Goal: Information Seeking & Learning: Learn about a topic

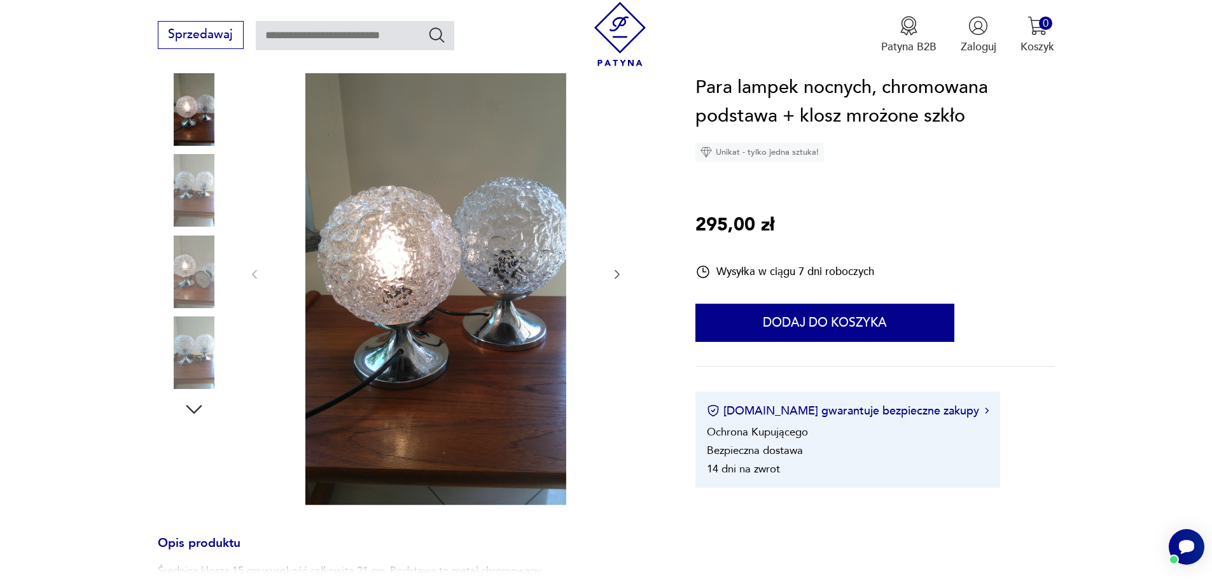
click at [615, 271] on icon "button" at bounding box center [617, 274] width 13 height 13
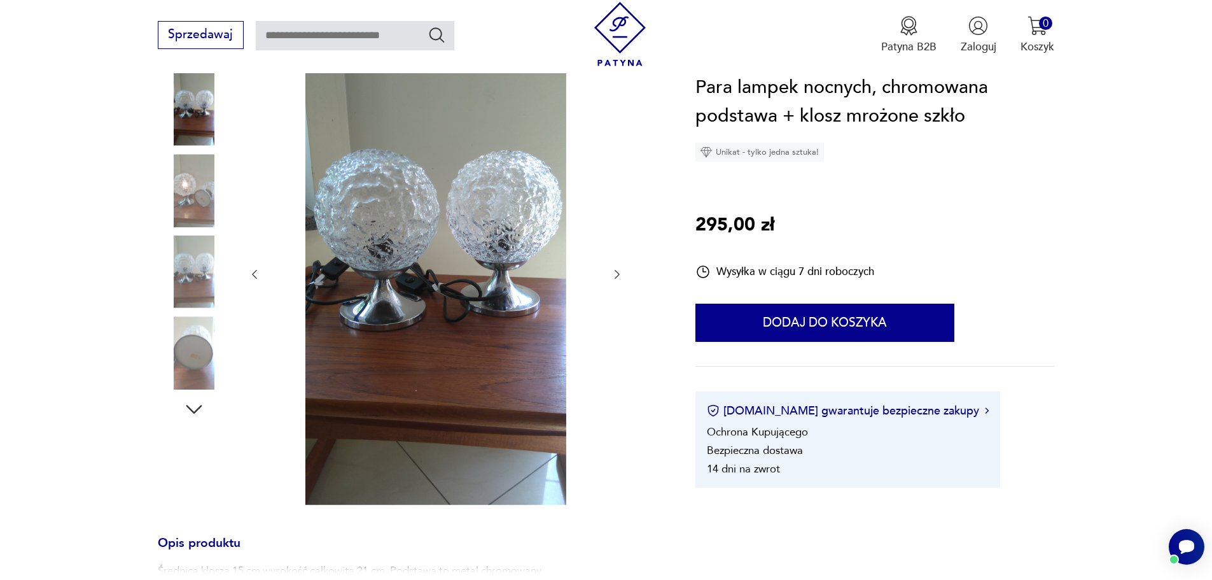
click at [615, 271] on icon "button" at bounding box center [617, 274] width 13 height 13
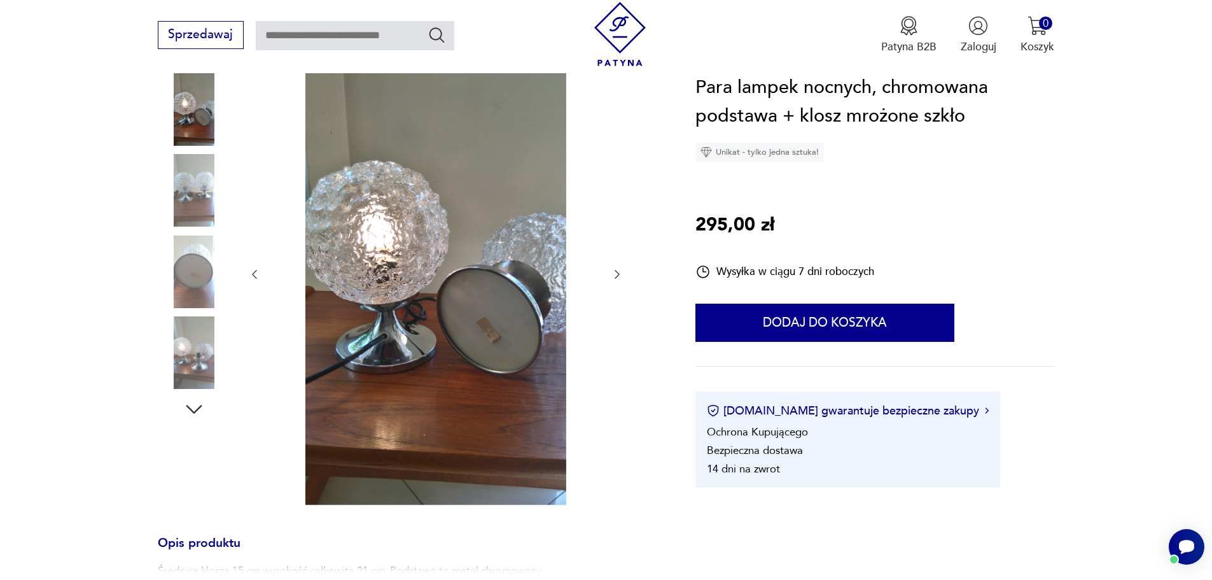
click at [615, 271] on icon "button" at bounding box center [617, 274] width 13 height 13
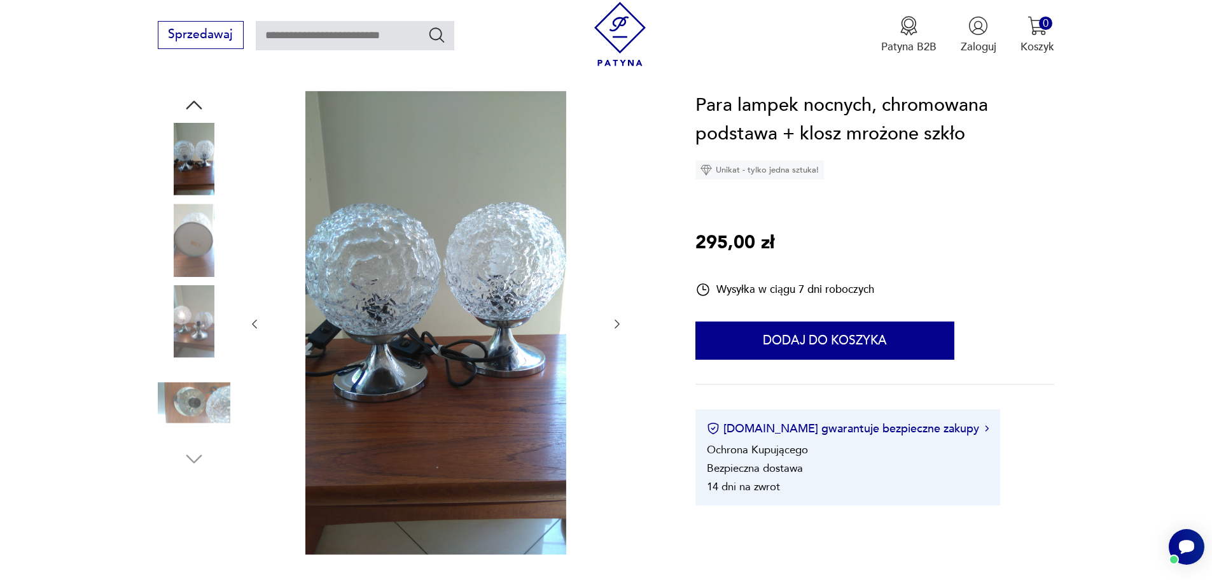
scroll to position [127, 0]
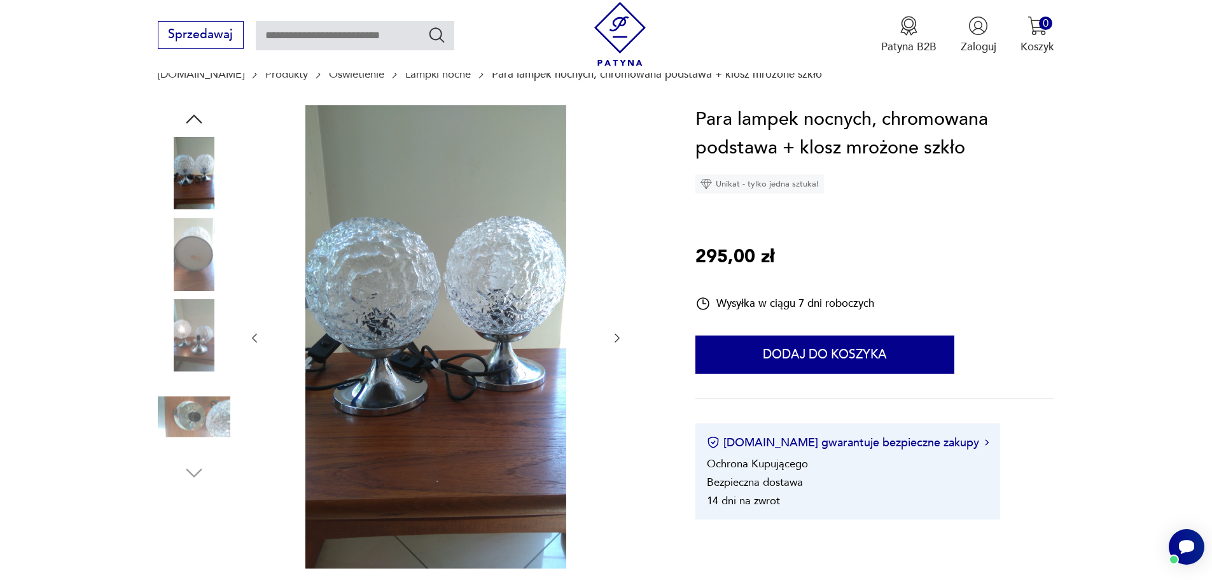
click at [607, 340] on div at bounding box center [435, 338] width 375 height 466
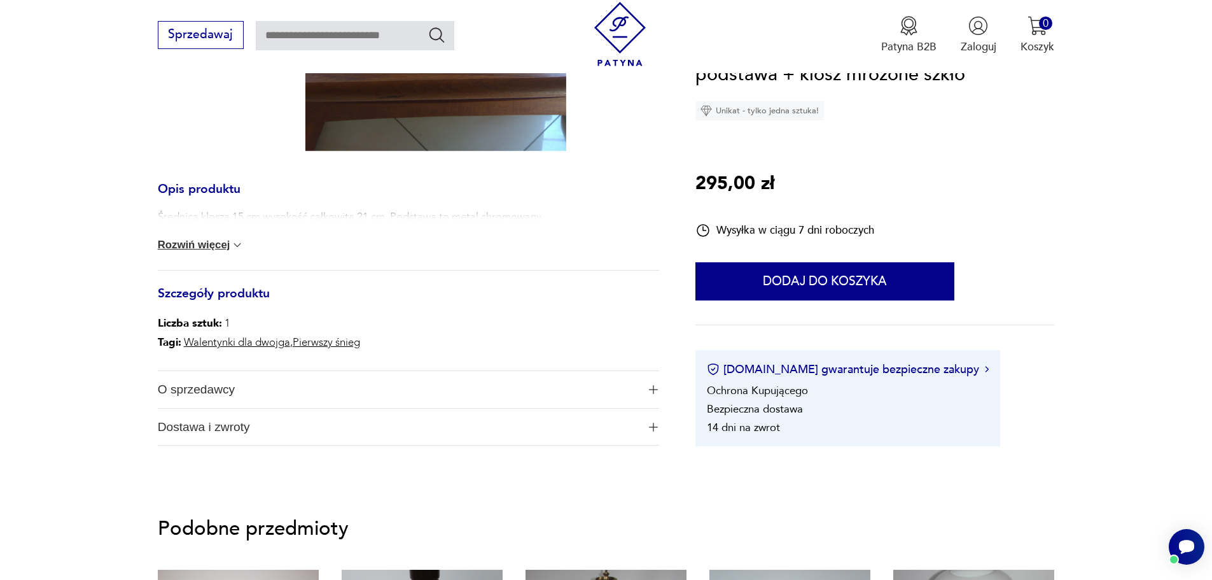
scroll to position [573, 0]
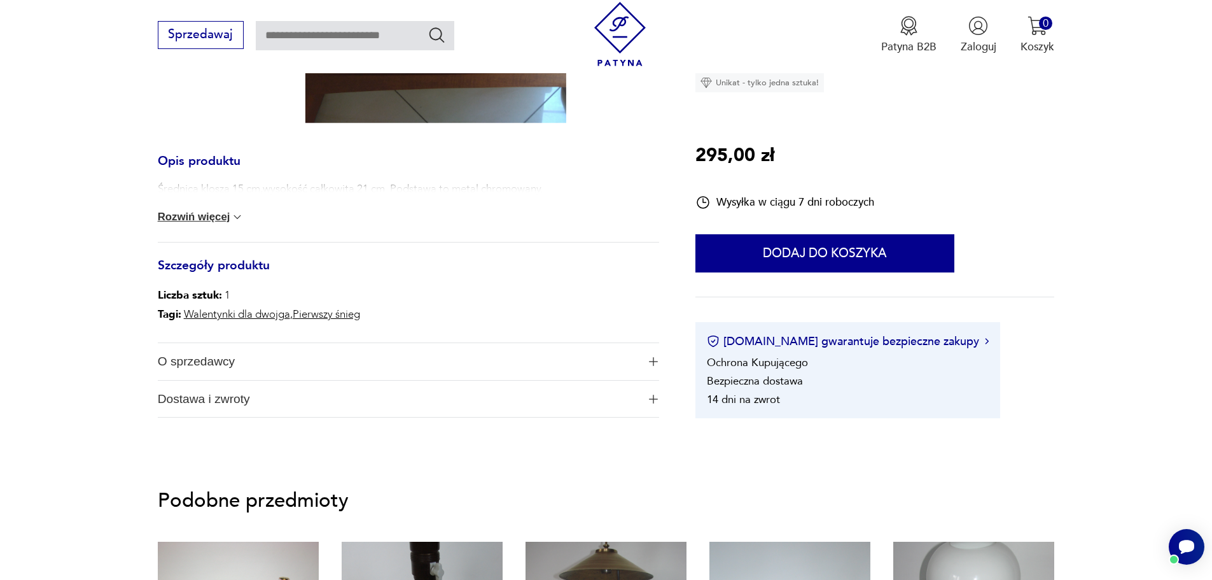
click at [216, 207] on div "Średnica klosza 15 cm,wysokość całkowita 21 cm .Podstawa to metal chromowany. R…" at bounding box center [408, 211] width 501 height 60
click at [230, 213] on button "Rozwiń więcej" at bounding box center [201, 217] width 87 height 13
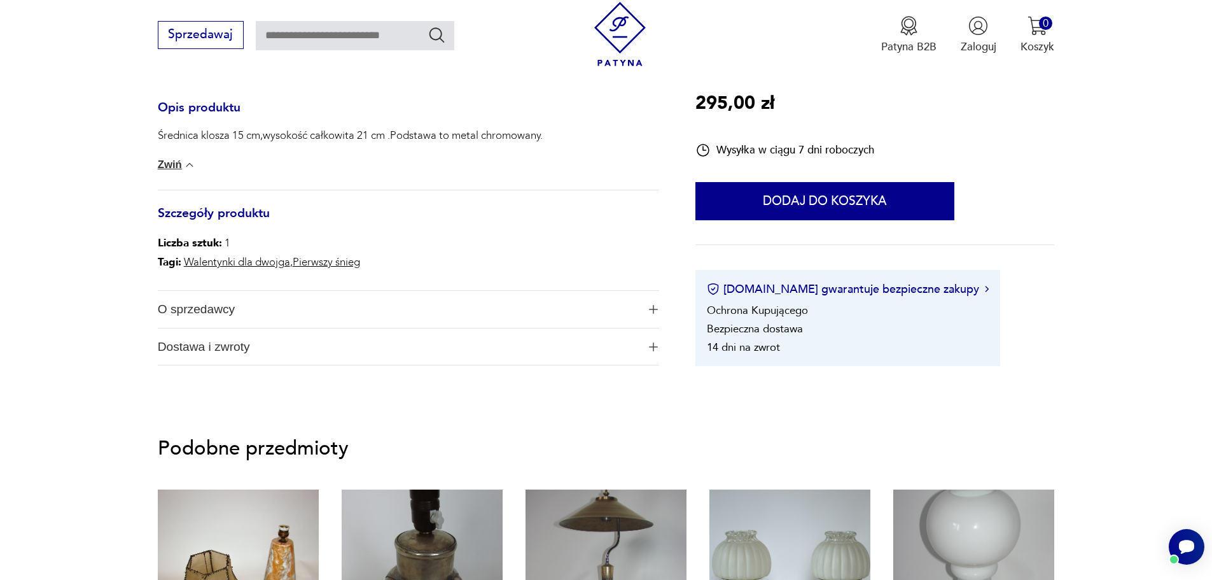
scroll to position [700, 0]
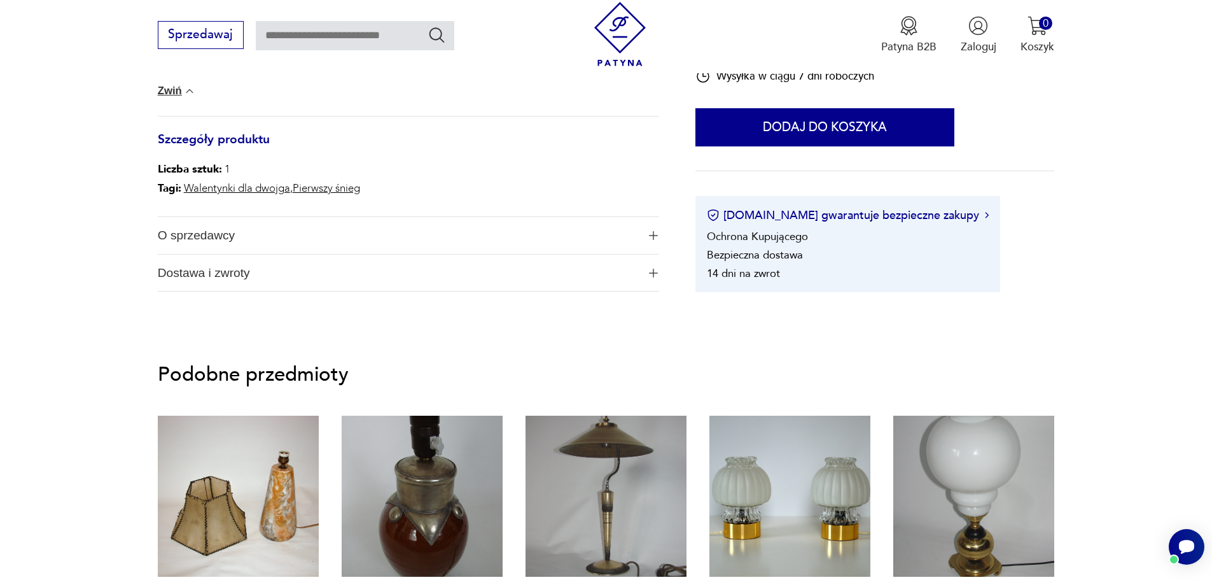
click at [652, 235] on img "button" at bounding box center [653, 235] width 9 height 9
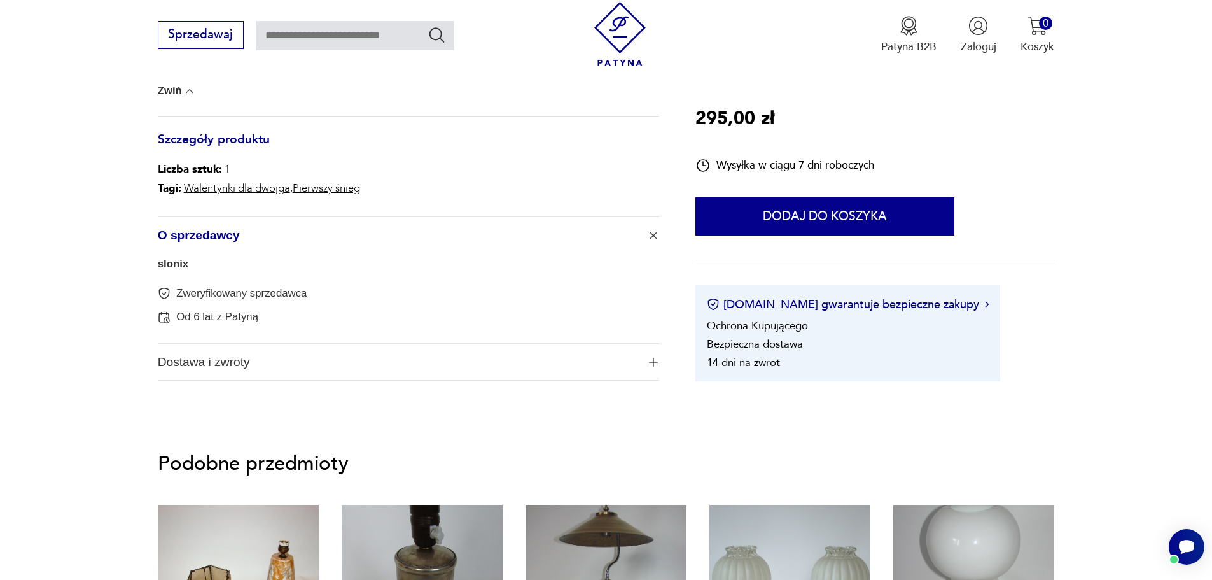
click at [655, 361] on img "button" at bounding box center [653, 362] width 9 height 9
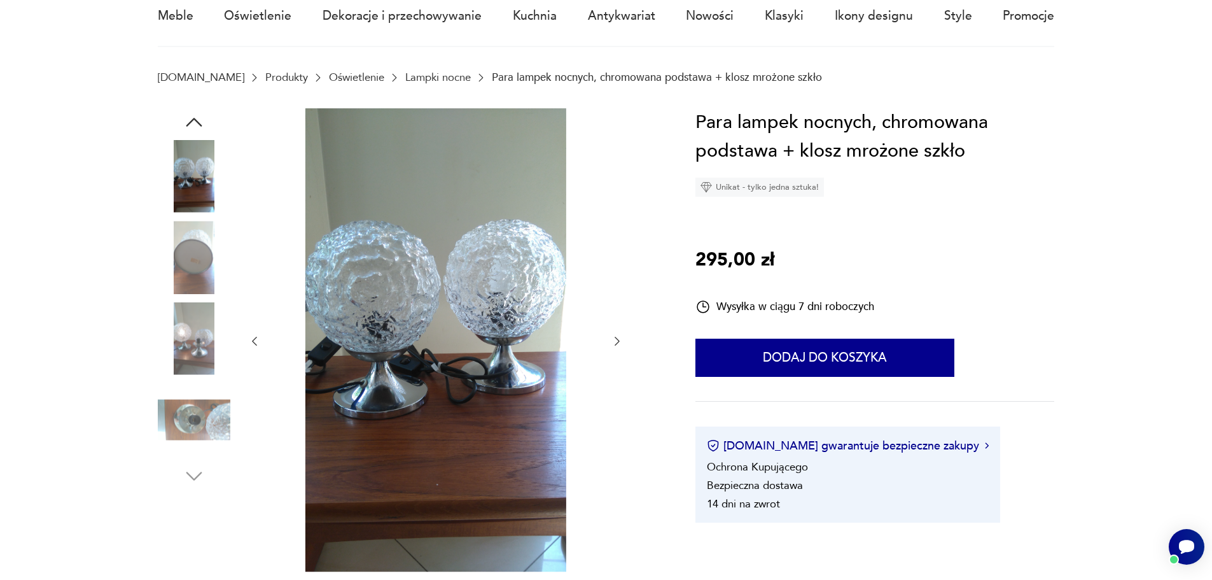
scroll to position [64, 0]
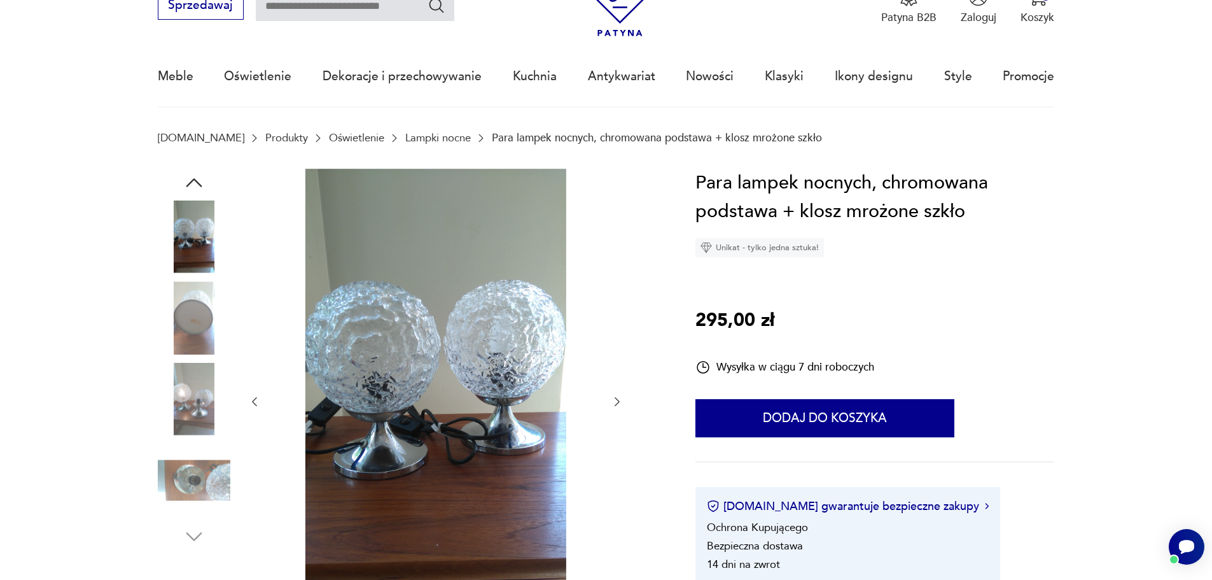
click at [191, 172] on icon "button" at bounding box center [194, 182] width 23 height 23
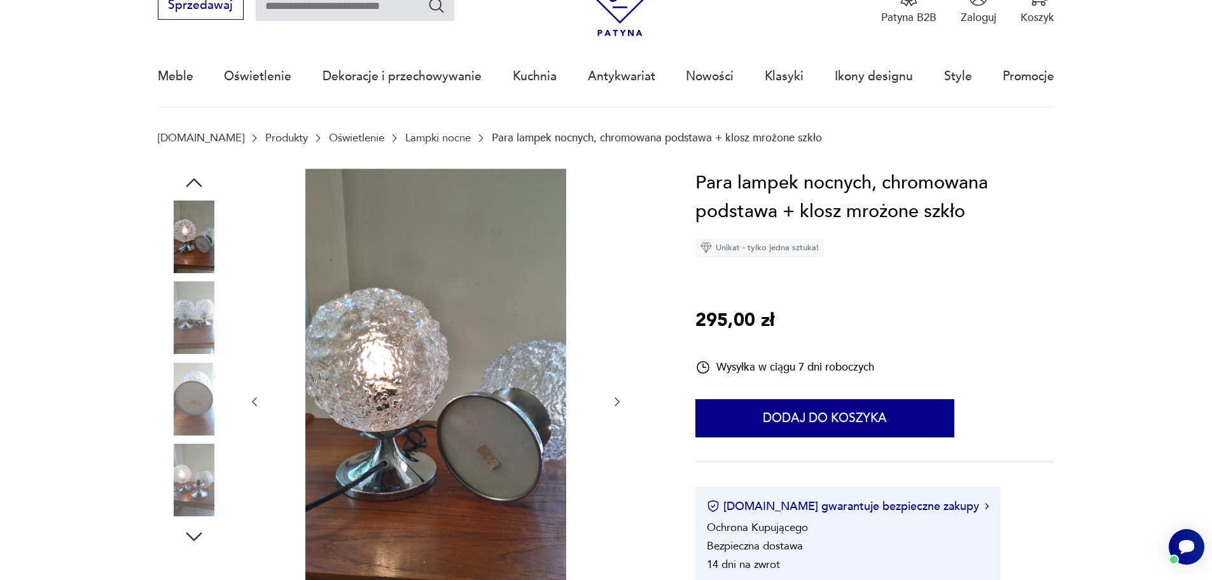
click at [379, 335] on img at bounding box center [436, 401] width 319 height 464
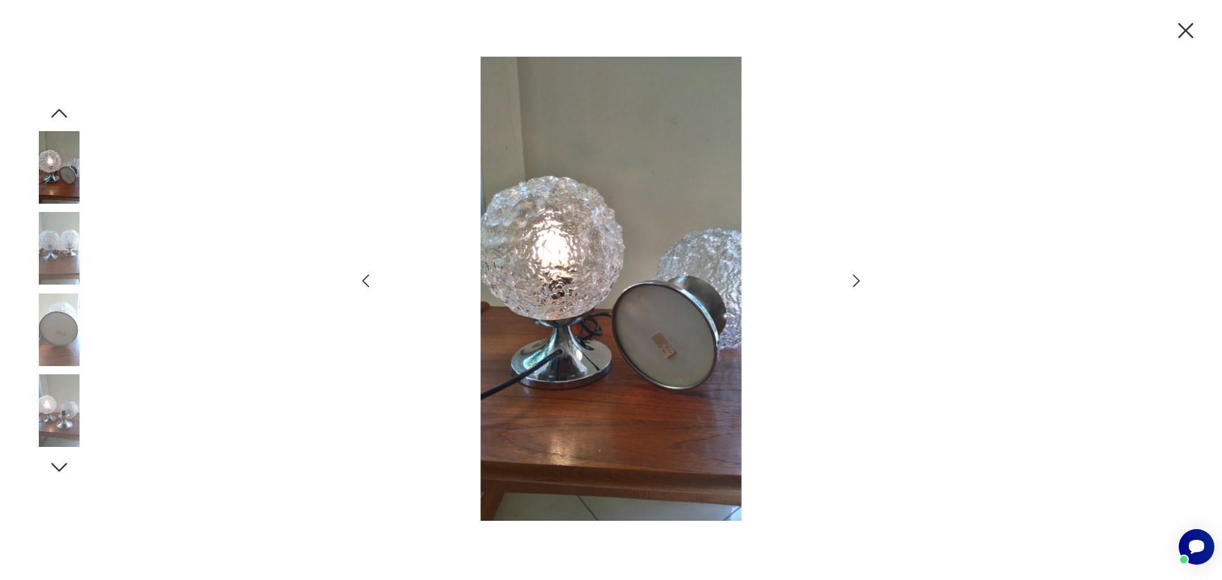
click at [858, 279] on icon "button" at bounding box center [856, 280] width 7 height 13
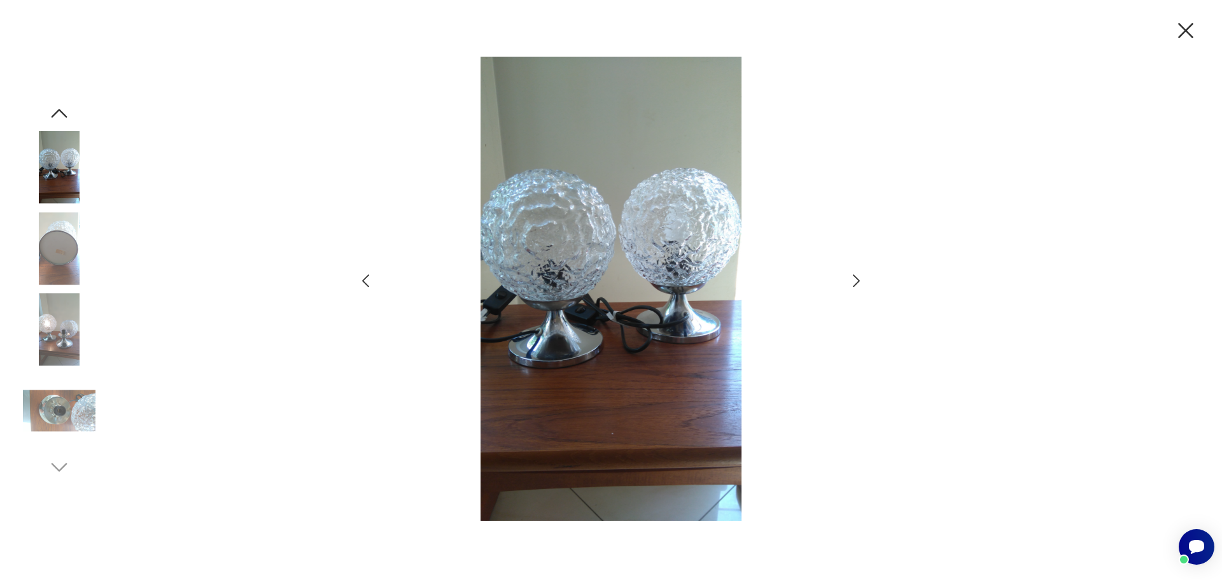
click at [858, 279] on icon "button" at bounding box center [856, 280] width 7 height 13
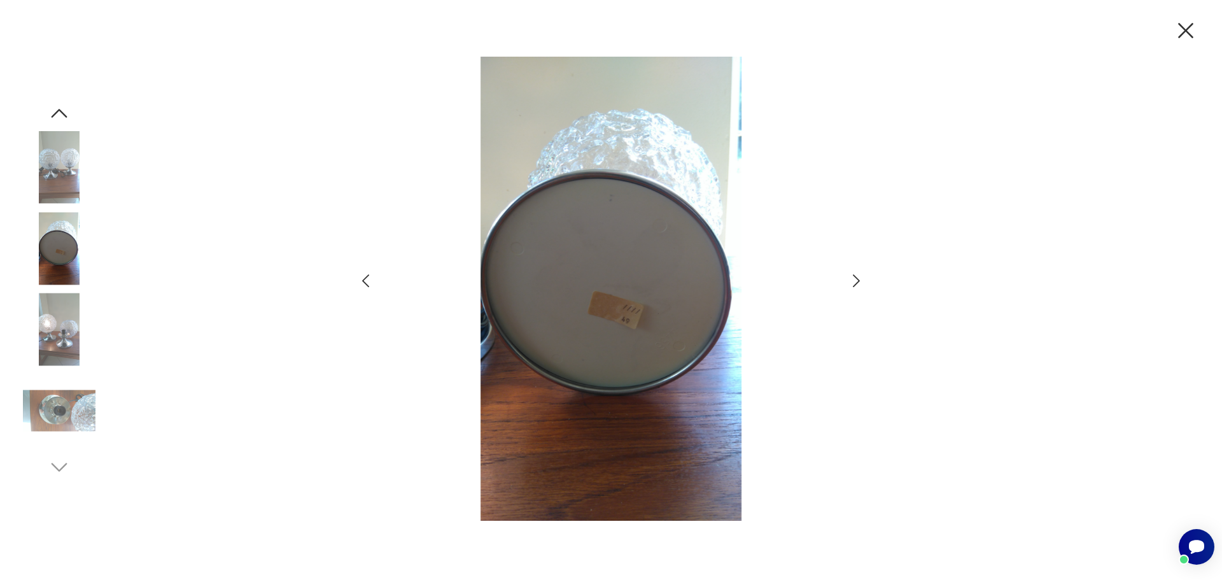
click at [858, 279] on icon "button" at bounding box center [856, 280] width 7 height 13
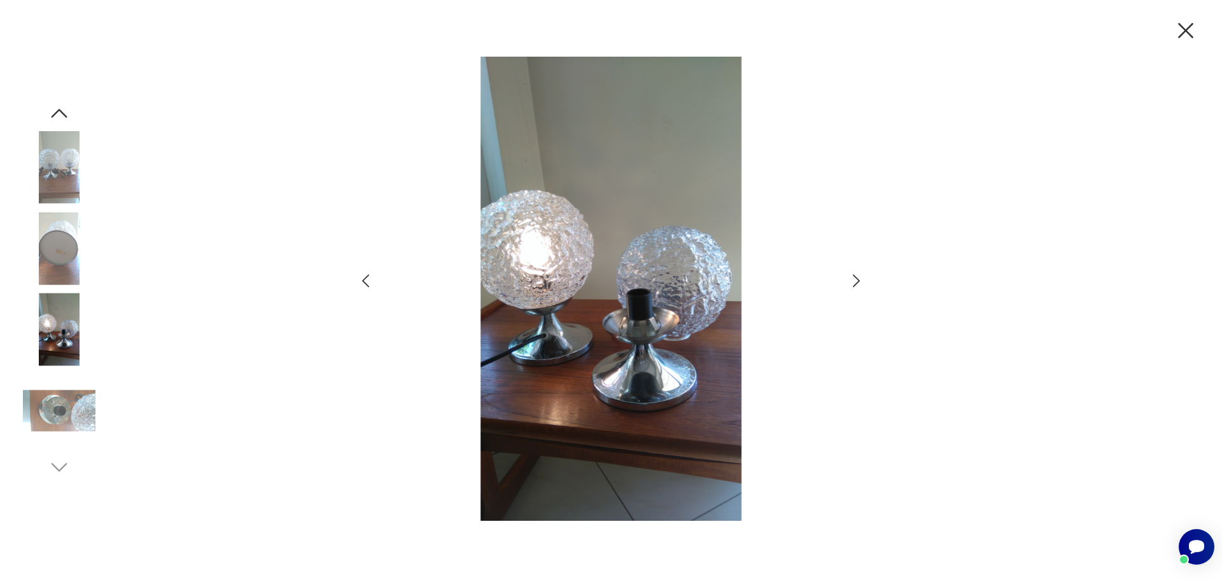
click at [858, 279] on icon "button" at bounding box center [856, 280] width 7 height 13
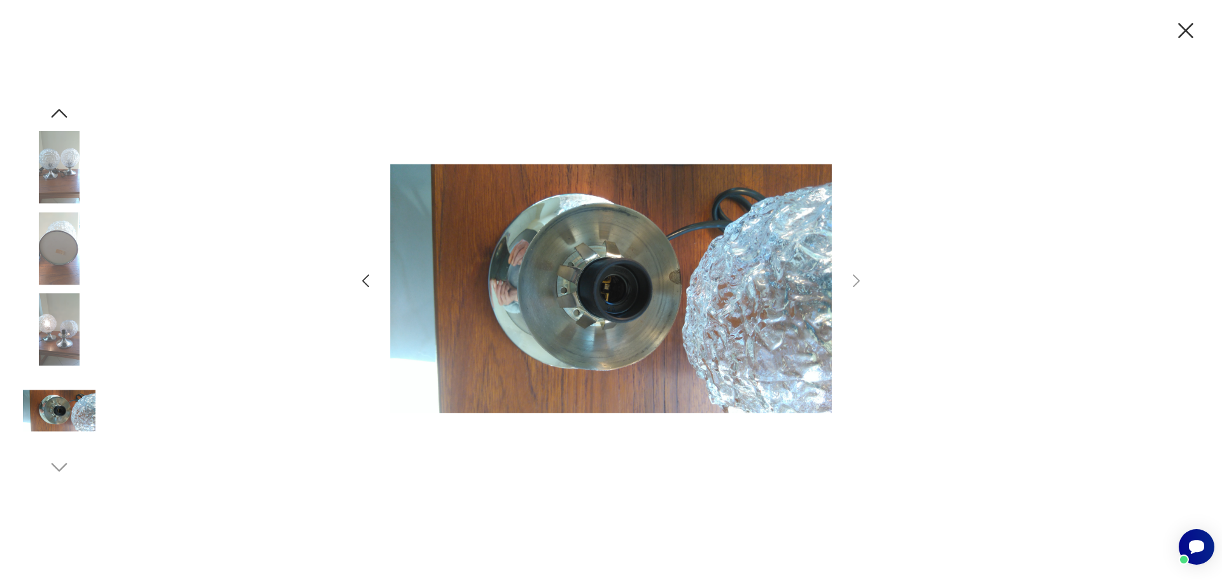
click at [1178, 32] on icon "button" at bounding box center [1185, 30] width 27 height 27
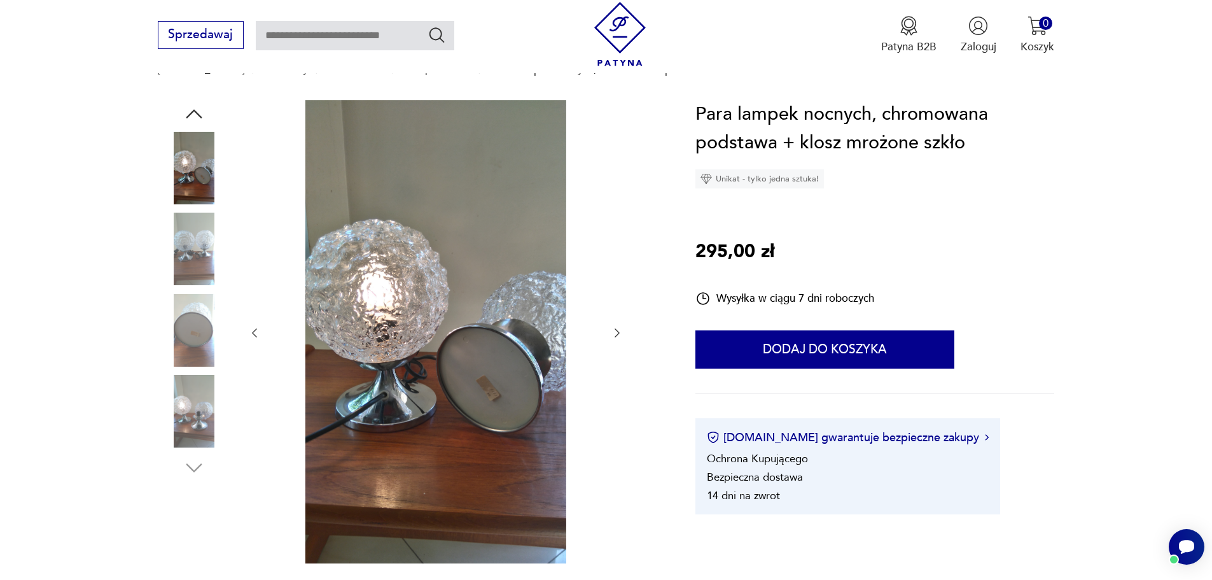
scroll to position [127, 0]
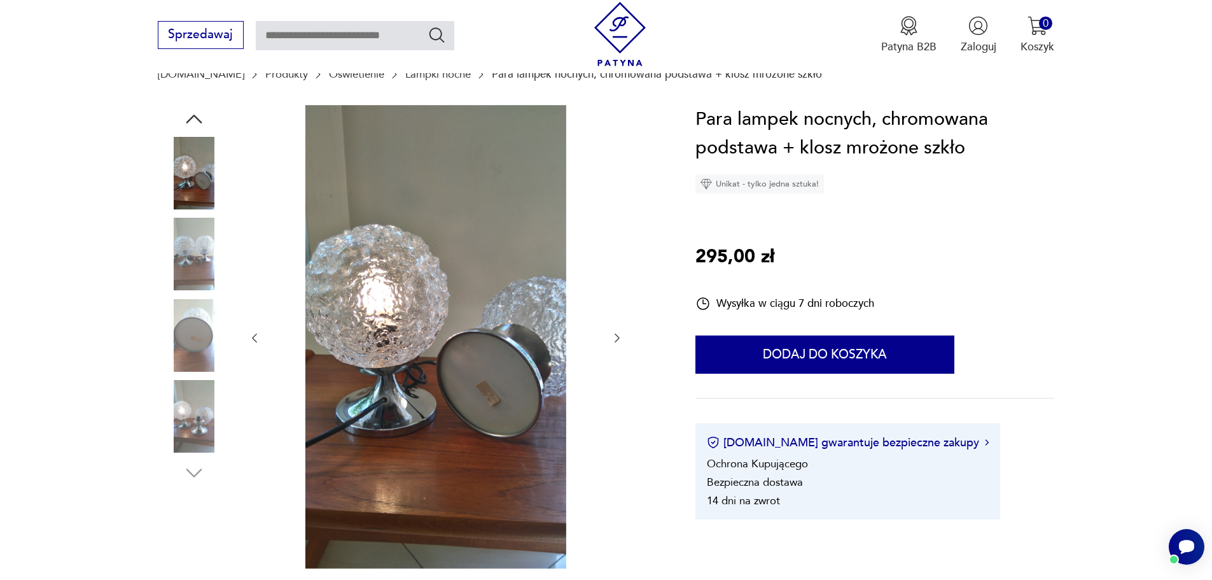
click at [194, 435] on img at bounding box center [194, 416] width 73 height 73
